Goal: Find specific page/section

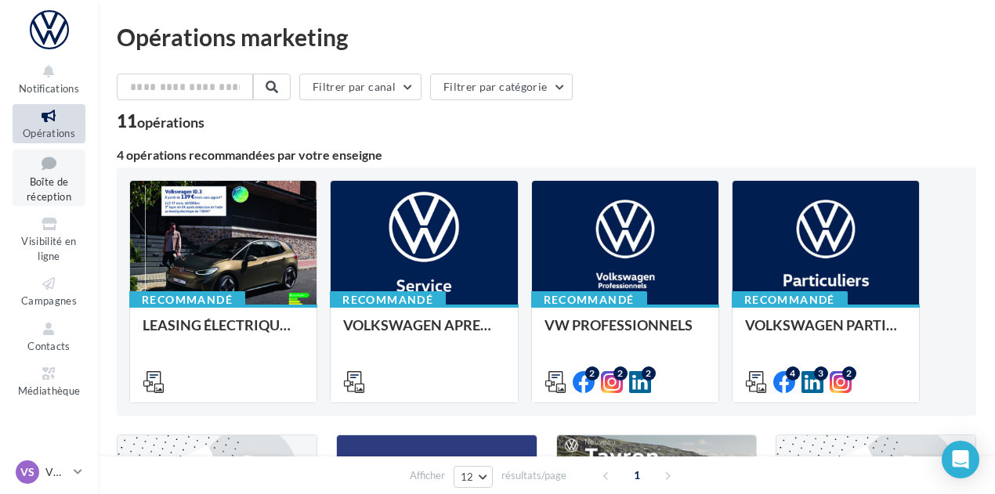
click at [55, 172] on icon at bounding box center [48, 163] width 63 height 21
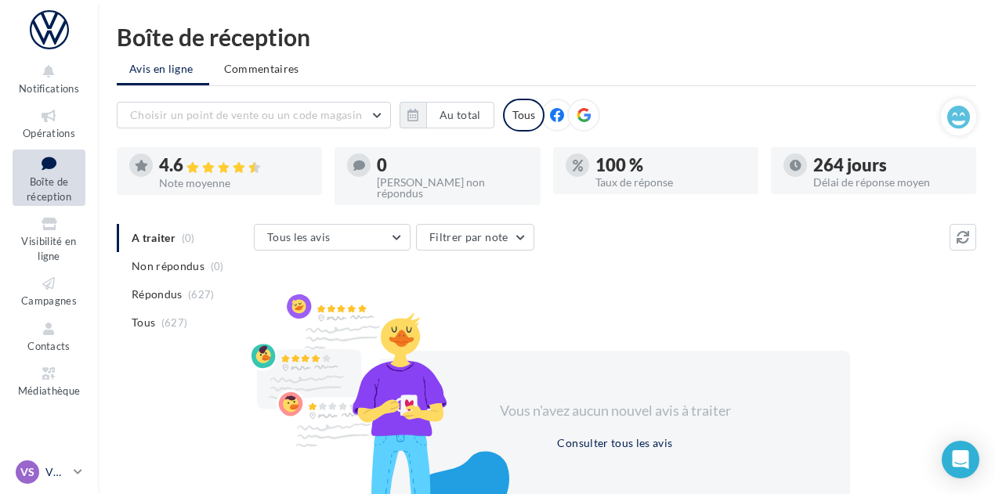
click at [78, 466] on icon at bounding box center [78, 471] width 9 height 13
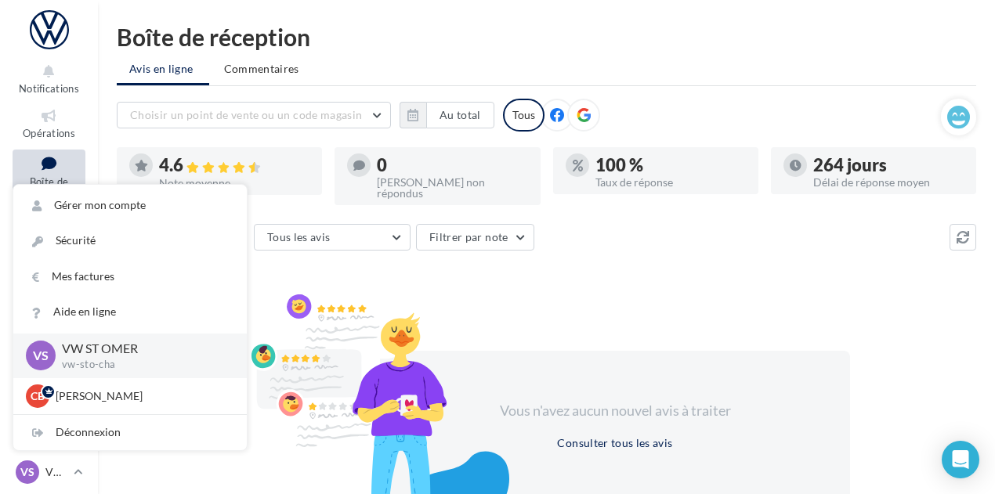
click at [516, 313] on div at bounding box center [380, 428] width 274 height 273
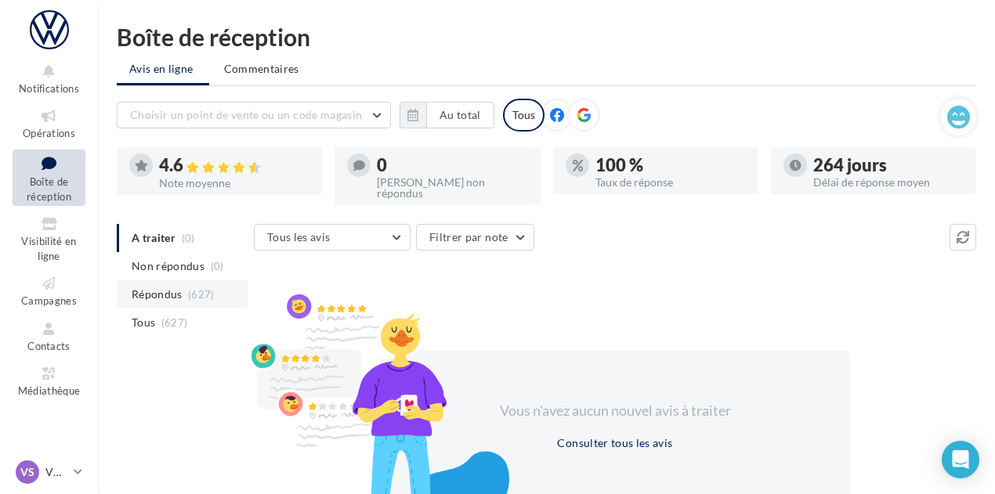
click at [140, 287] on span "Répondus" at bounding box center [157, 295] width 51 height 16
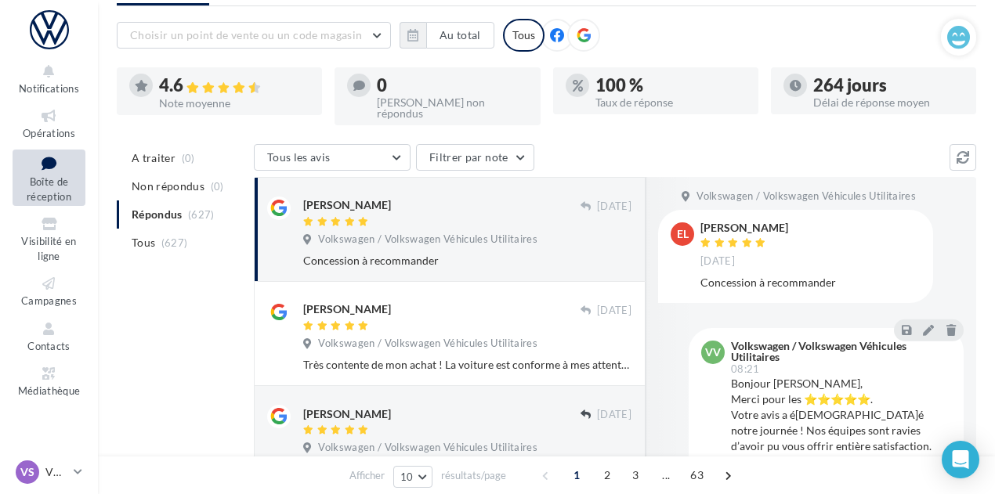
scroll to position [81, 0]
